Goal: Information Seeking & Learning: Check status

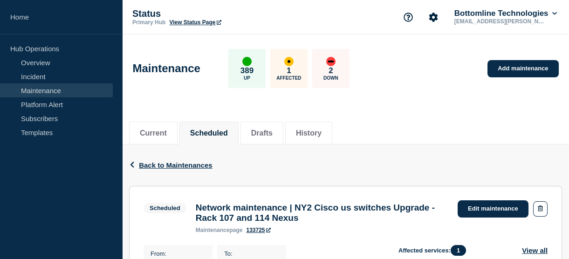
click at [216, 135] on button "Scheduled" at bounding box center [209, 133] width 38 height 8
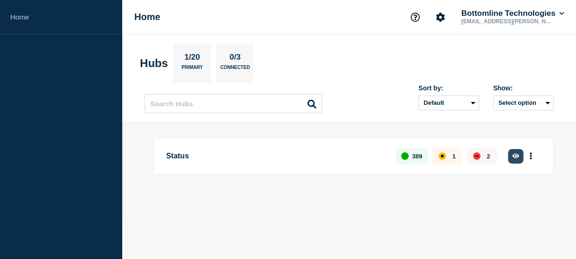
click at [518, 156] on button "button" at bounding box center [515, 156] width 15 height 14
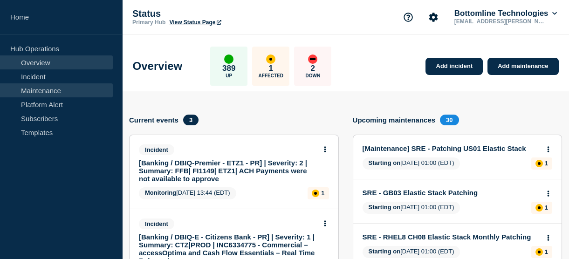
click at [70, 92] on link "Maintenance" at bounding box center [56, 90] width 113 height 14
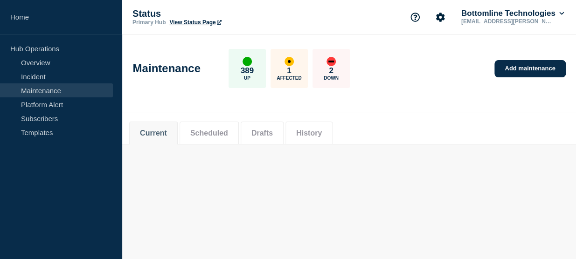
click at [48, 92] on link "Maintenance" at bounding box center [56, 90] width 113 height 14
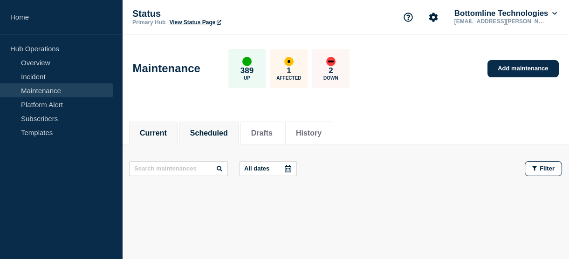
click at [228, 132] on button "Scheduled" at bounding box center [209, 133] width 38 height 8
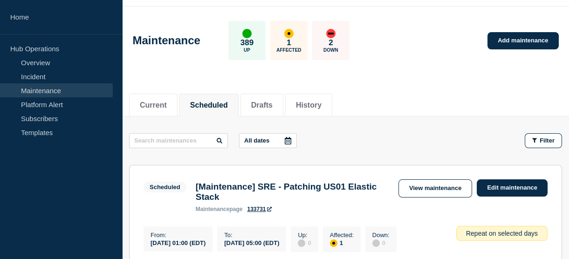
scroll to position [53, 0]
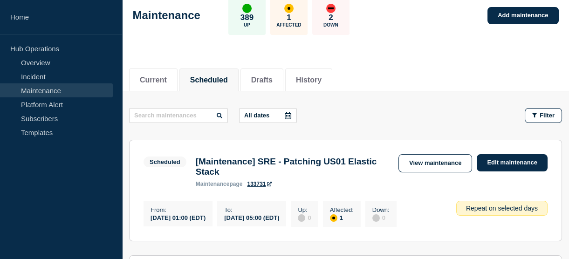
click at [288, 113] on icon at bounding box center [288, 115] width 7 height 7
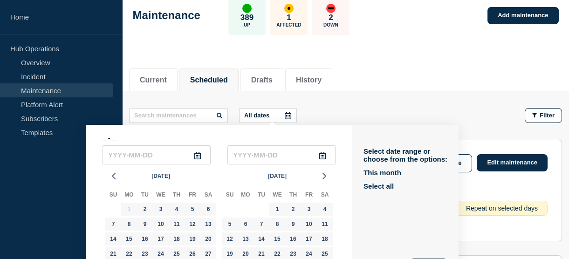
scroll to position [83, 0]
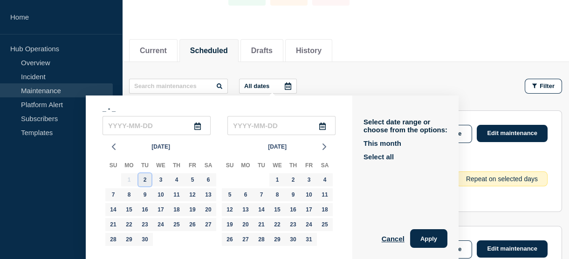
click at [142, 177] on div "2" at bounding box center [144, 179] width 13 height 13
type input "[DATE]"
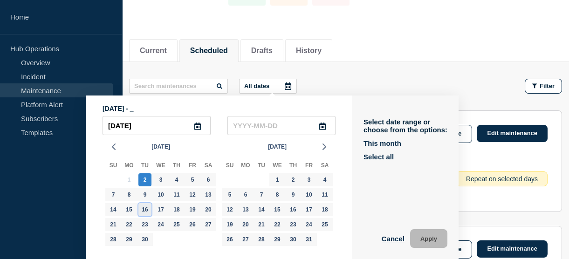
click at [143, 203] on div "16" at bounding box center [144, 209] width 13 height 13
type input "[DATE]"
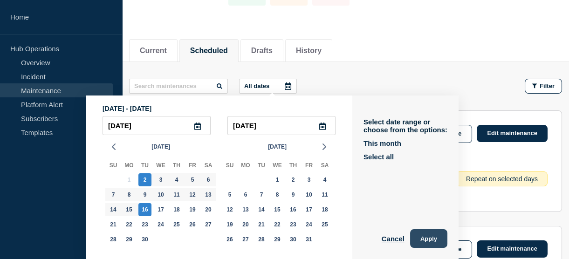
click at [437, 237] on button "Apply" at bounding box center [428, 238] width 37 height 19
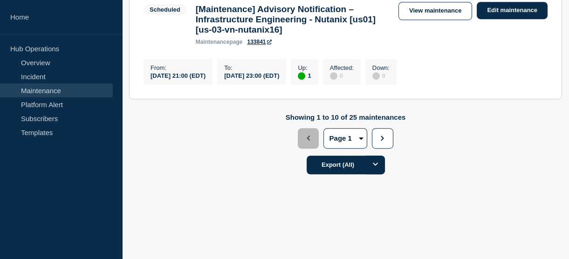
scroll to position [1245, 0]
click at [382, 141] on icon "button" at bounding box center [382, 138] width 3 height 5
select select "2"
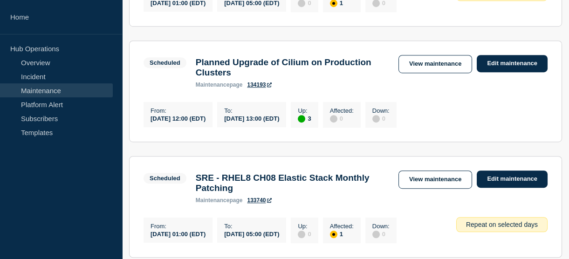
scroll to position [1197, 0]
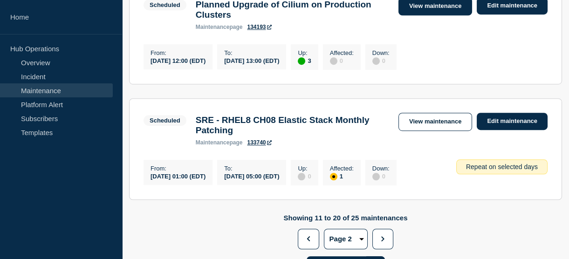
click at [430, 15] on link "View maintenance" at bounding box center [436, 6] width 74 height 18
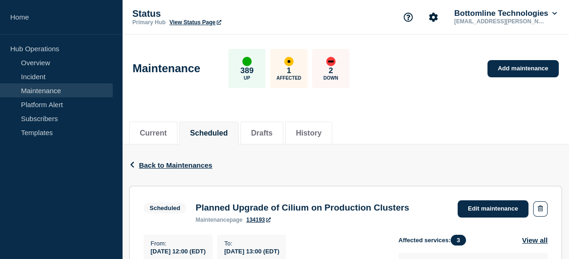
scroll to position [234, 0]
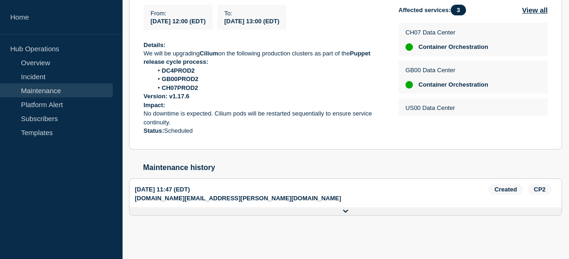
click at [345, 209] on icon at bounding box center [346, 211] width 6 height 6
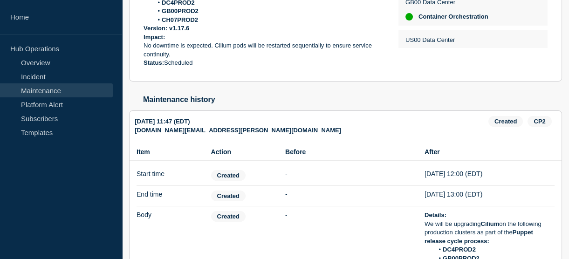
scroll to position [283, 0]
